Goal: Task Accomplishment & Management: Use online tool/utility

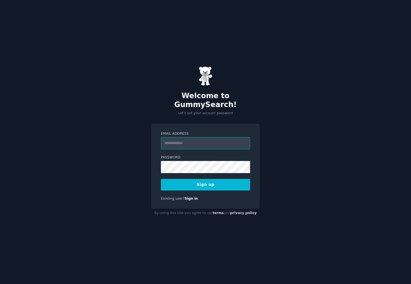
click at [171, 142] on input "Email Address" at bounding box center [205, 143] width 89 height 12
type input "**********"
click at [218, 181] on button "Sign up" at bounding box center [205, 185] width 89 height 12
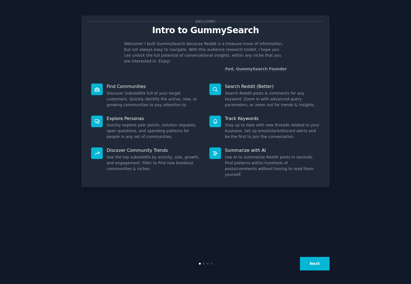
click at [311, 262] on button "Next" at bounding box center [315, 264] width 30 height 14
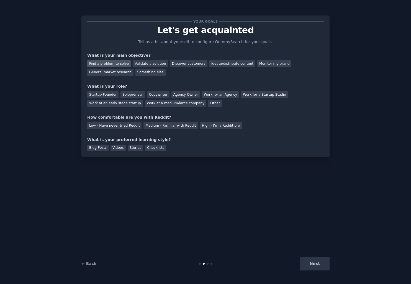
click at [101, 64] on div "Find a problem to solve" at bounding box center [108, 63] width 43 height 7
click at [136, 64] on div "Validate a solution" at bounding box center [150, 63] width 35 height 7
click at [110, 64] on div "Find a problem to solve" at bounding box center [108, 63] width 43 height 7
click at [107, 94] on div "Startup Founder" at bounding box center [102, 94] width 31 height 7
click at [151, 128] on div "Medium - Familiar with Reddit" at bounding box center [170, 125] width 54 height 7
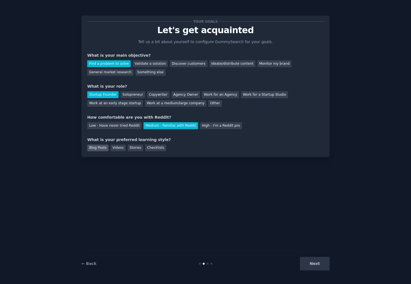
click at [102, 150] on div "Blog Posts" at bounding box center [97, 148] width 21 height 7
click at [123, 146] on div "Videos" at bounding box center [118, 148] width 15 height 7
click at [306, 264] on button "Next" at bounding box center [315, 264] width 30 height 14
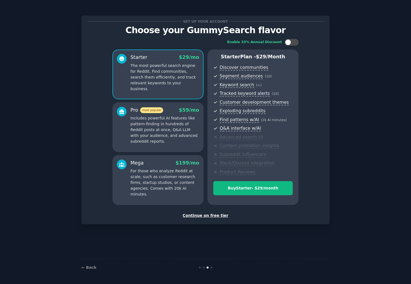
click at [212, 215] on div "Continue on free tier" at bounding box center [205, 216] width 237 height 6
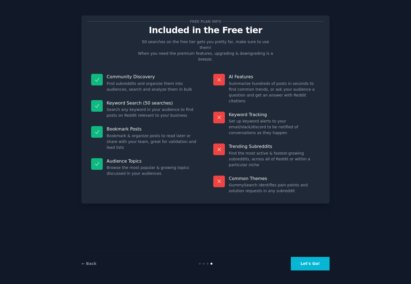
click at [304, 266] on button "Let's Go!" at bounding box center [310, 264] width 39 height 14
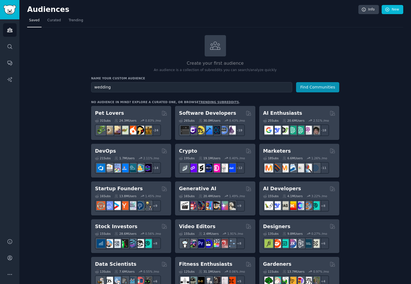
type input "wedding"
click at [296, 82] on button "Find Communities" at bounding box center [317, 87] width 43 height 10
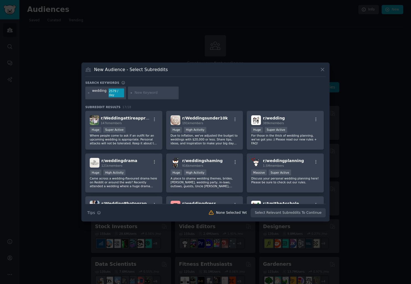
click at [323, 71] on icon at bounding box center [323, 70] width 6 height 6
